Goal: Find specific page/section: Find specific page/section

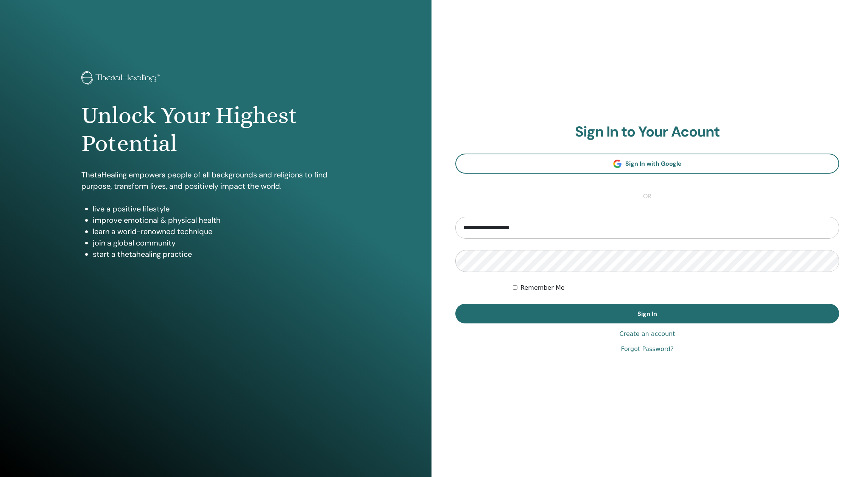
type input "**********"
click at [647, 314] on button "Sign In" at bounding box center [647, 314] width 384 height 20
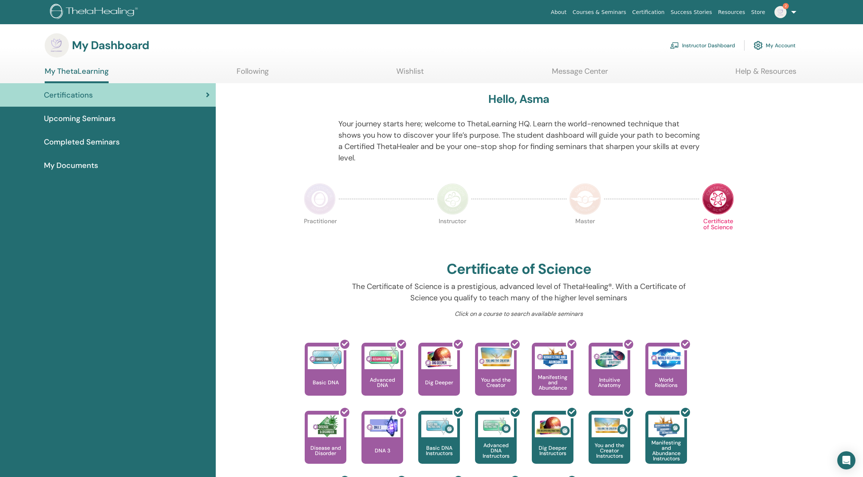
click at [707, 43] on link "Instructor Dashboard" at bounding box center [702, 45] width 65 height 17
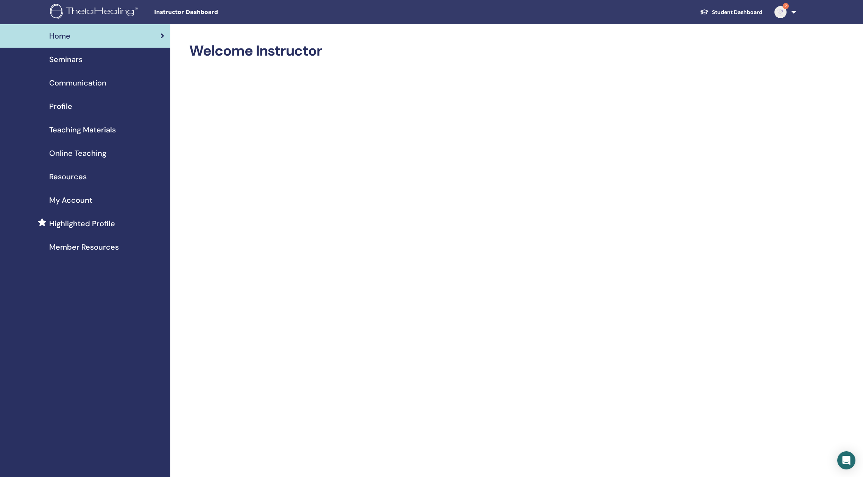
click at [89, 125] on span "Teaching Materials" at bounding box center [82, 129] width 67 height 11
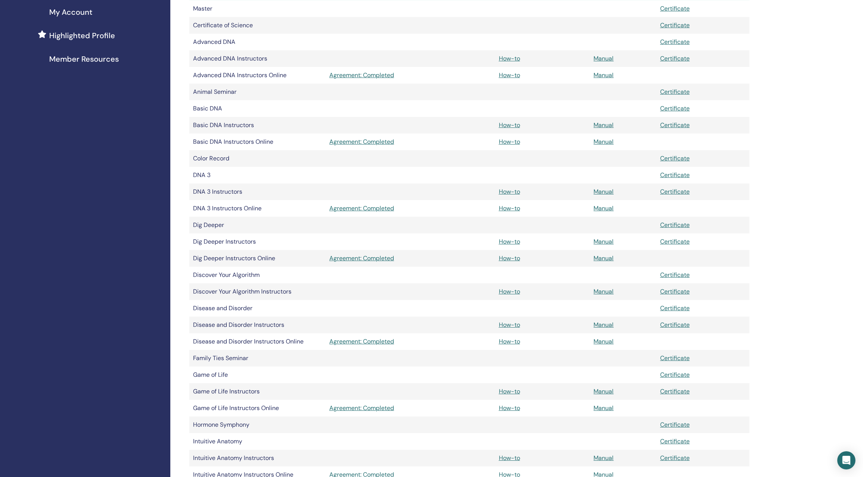
scroll to position [189, 0]
click at [610, 321] on link "Manual" at bounding box center [603, 324] width 20 height 8
